Goal: Task Accomplishment & Management: Use online tool/utility

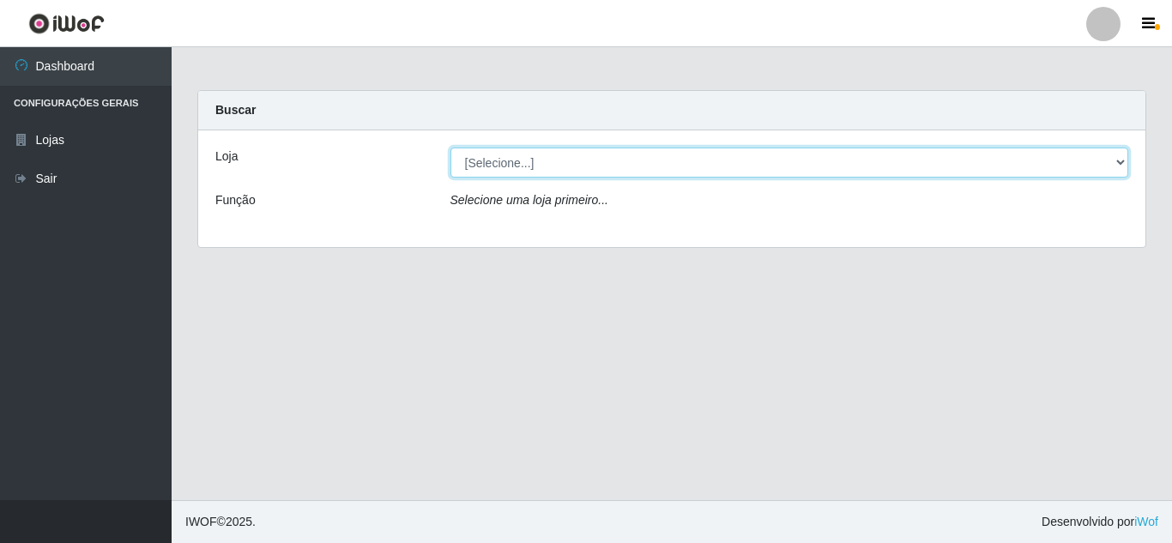
click at [632, 170] on select "[Selecione...] Rede Compras Supermercados - LOJA 5" at bounding box center [789, 163] width 679 height 30
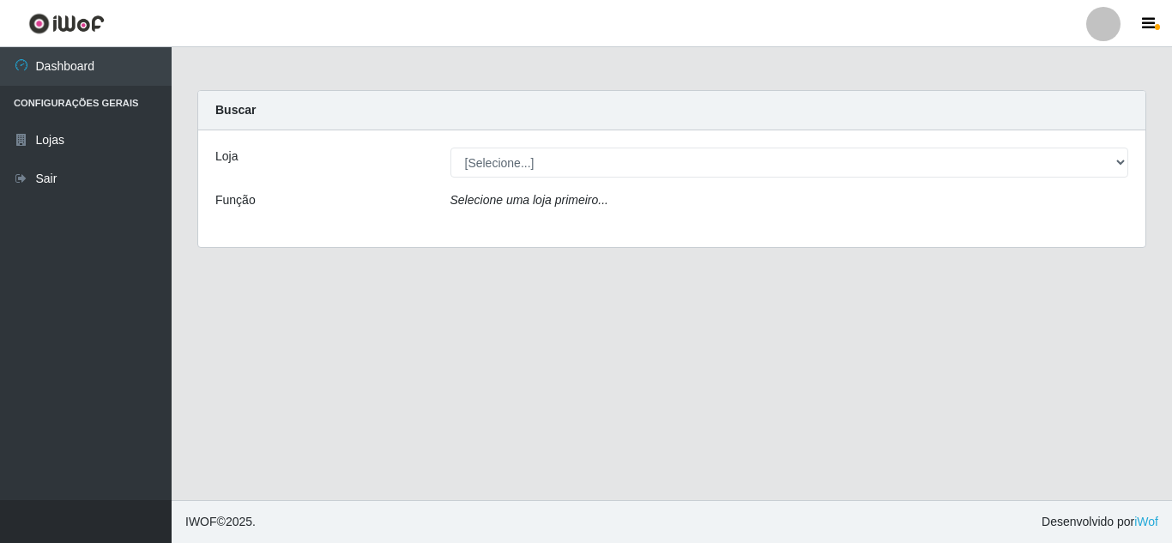
click at [622, 194] on div "Selecione uma loja primeiro..." at bounding box center [790, 203] width 704 height 25
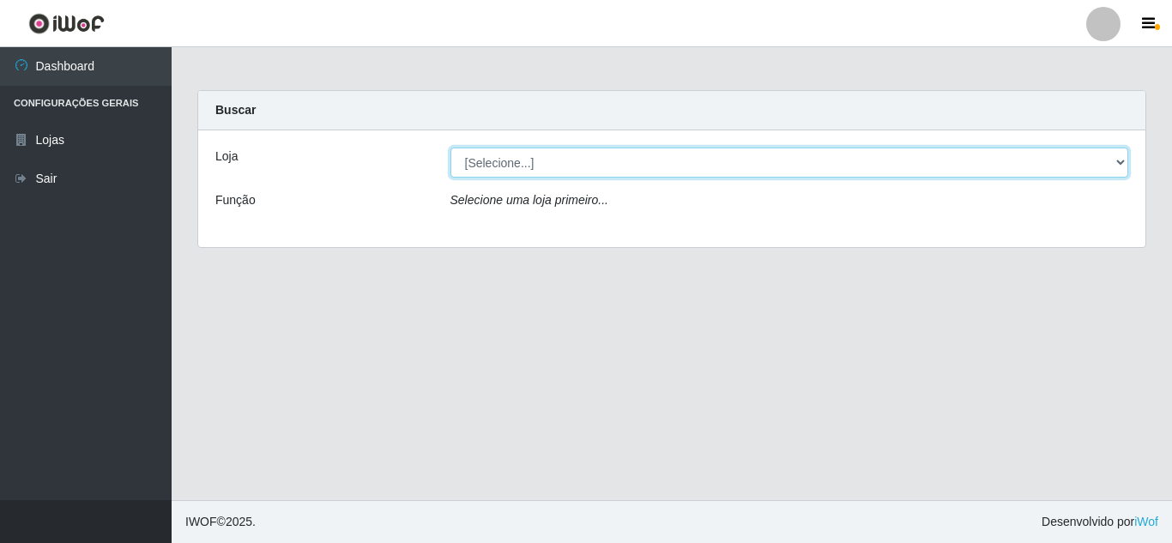
click at [620, 171] on select "[Selecione...] Rede Compras Supermercados - LOJA 5" at bounding box center [789, 163] width 679 height 30
select select "397"
click at [450, 148] on select "[Selecione...] Rede Compras Supermercados - LOJA 5" at bounding box center [789, 163] width 679 height 30
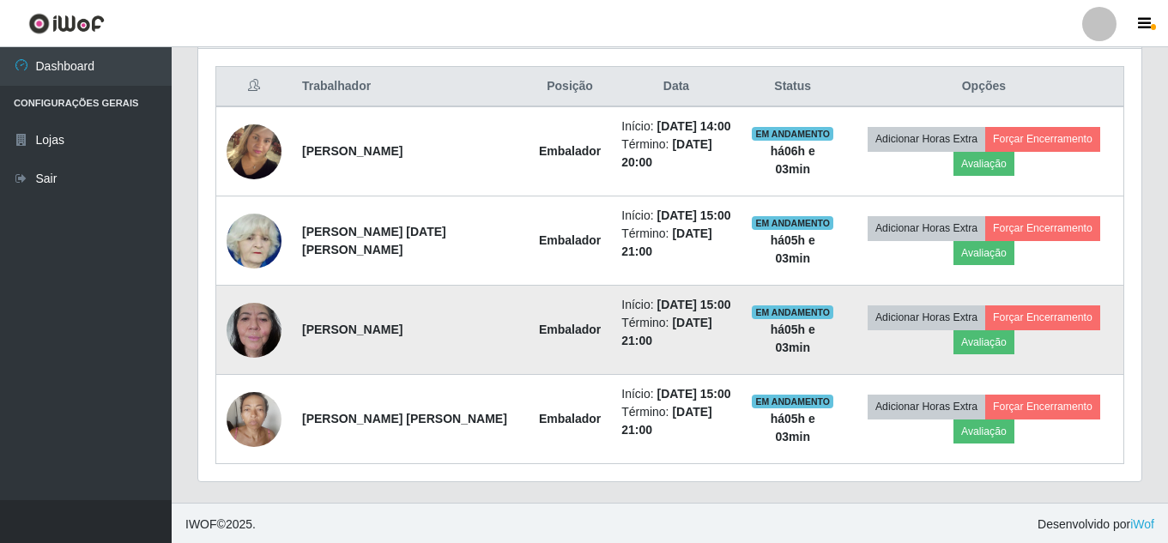
scroll to position [648, 0]
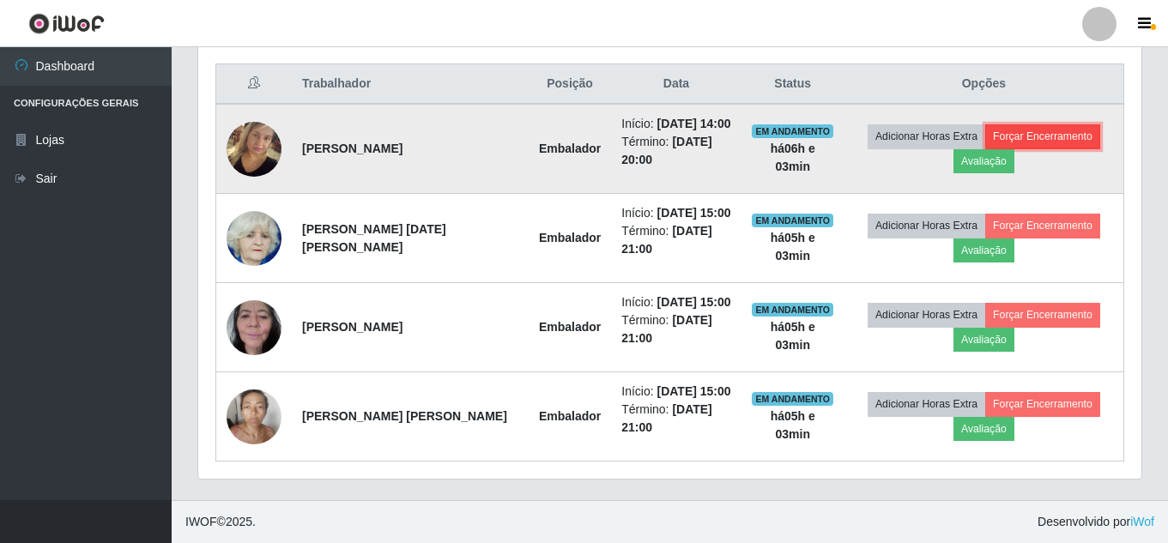
click at [1052, 141] on button "Forçar Encerramento" at bounding box center [1042, 136] width 115 height 24
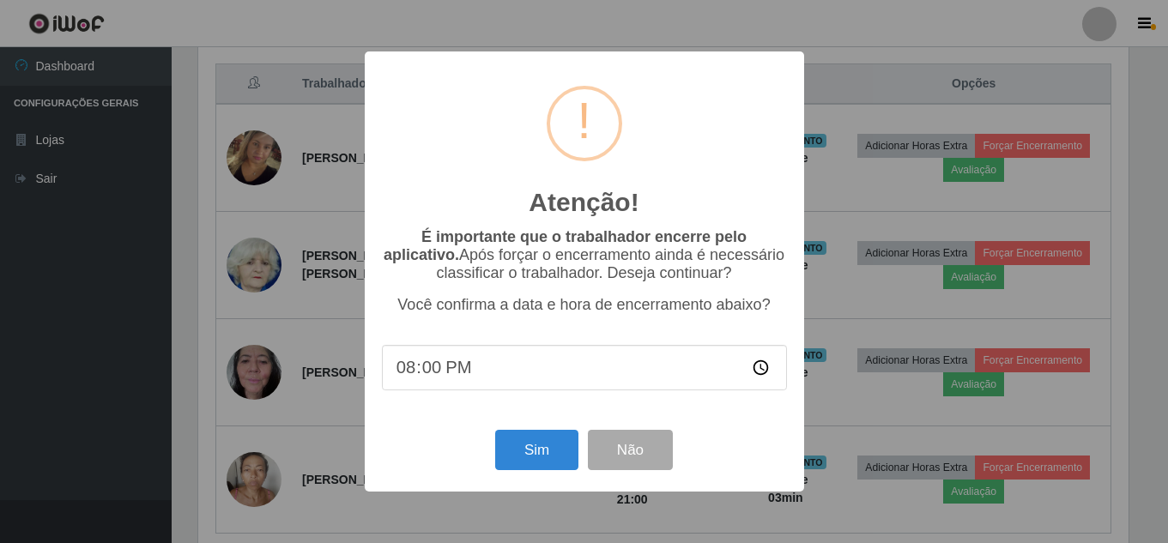
scroll to position [356, 934]
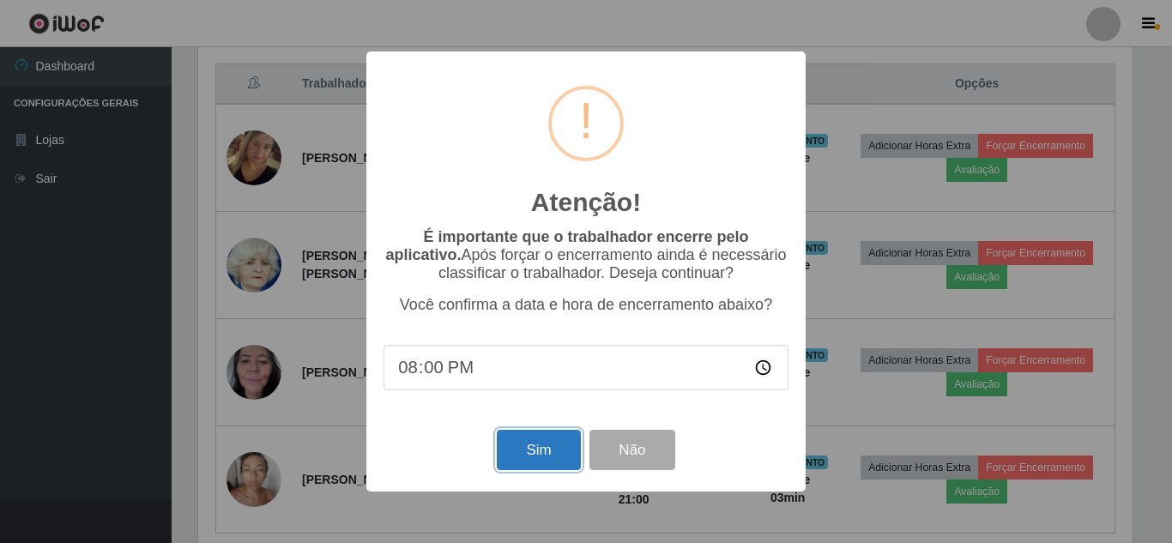
click at [536, 454] on button "Sim" at bounding box center [538, 450] width 83 height 40
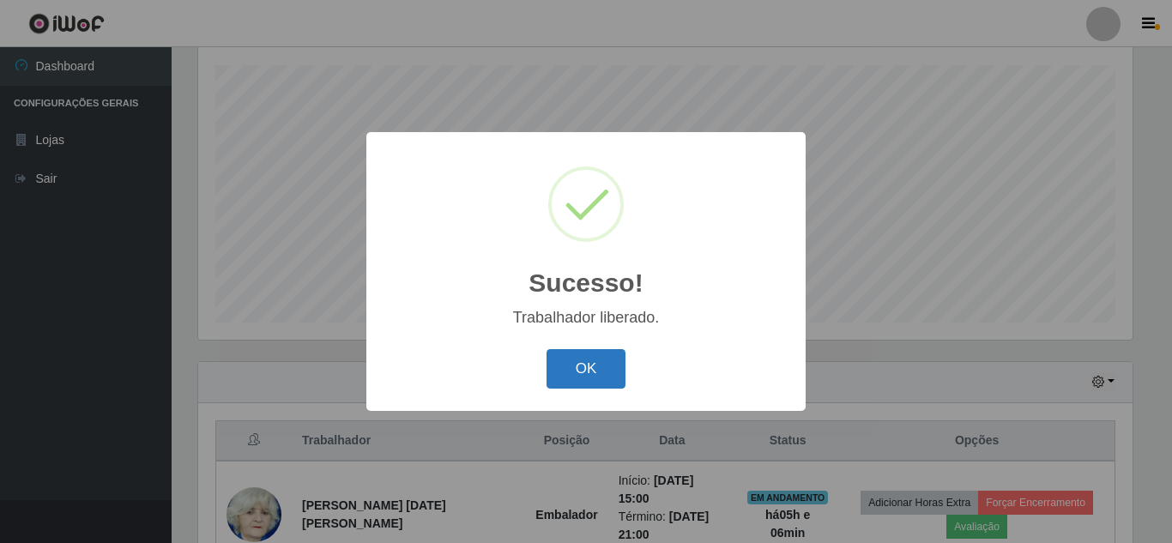
click at [599, 370] on button "OK" at bounding box center [587, 369] width 80 height 40
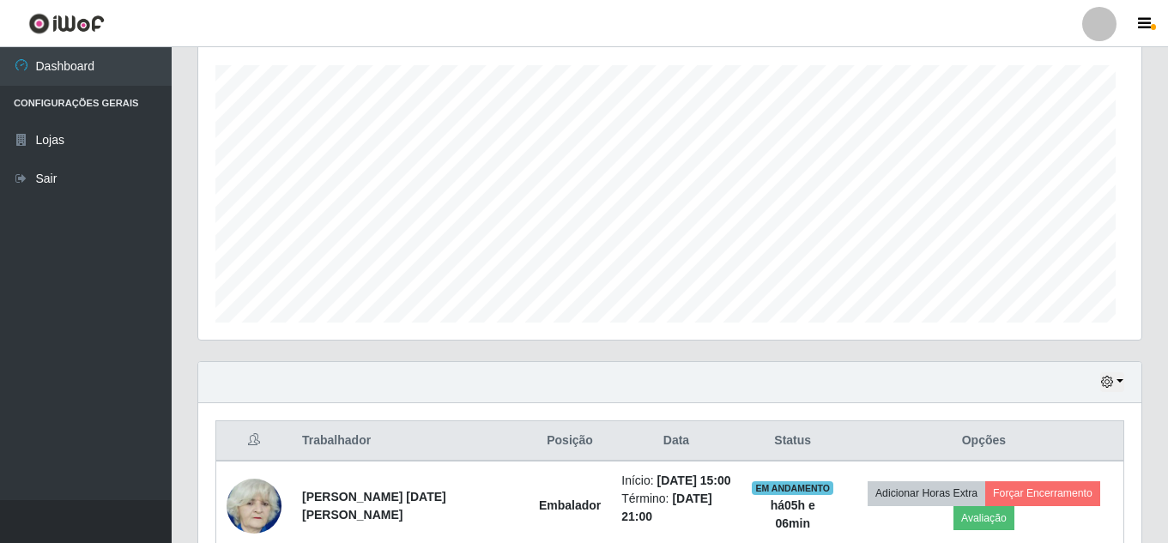
scroll to position [356, 943]
